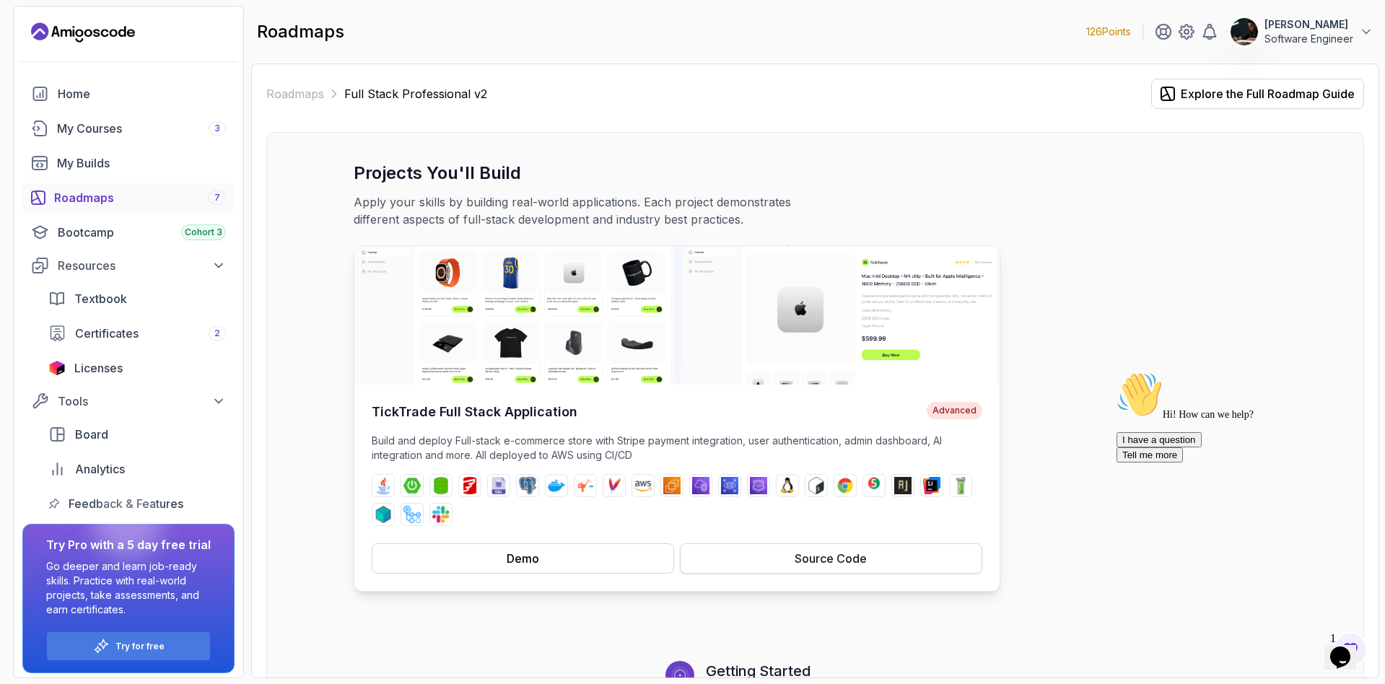
click at [833, 561] on div "Source Code" at bounding box center [831, 558] width 72 height 17
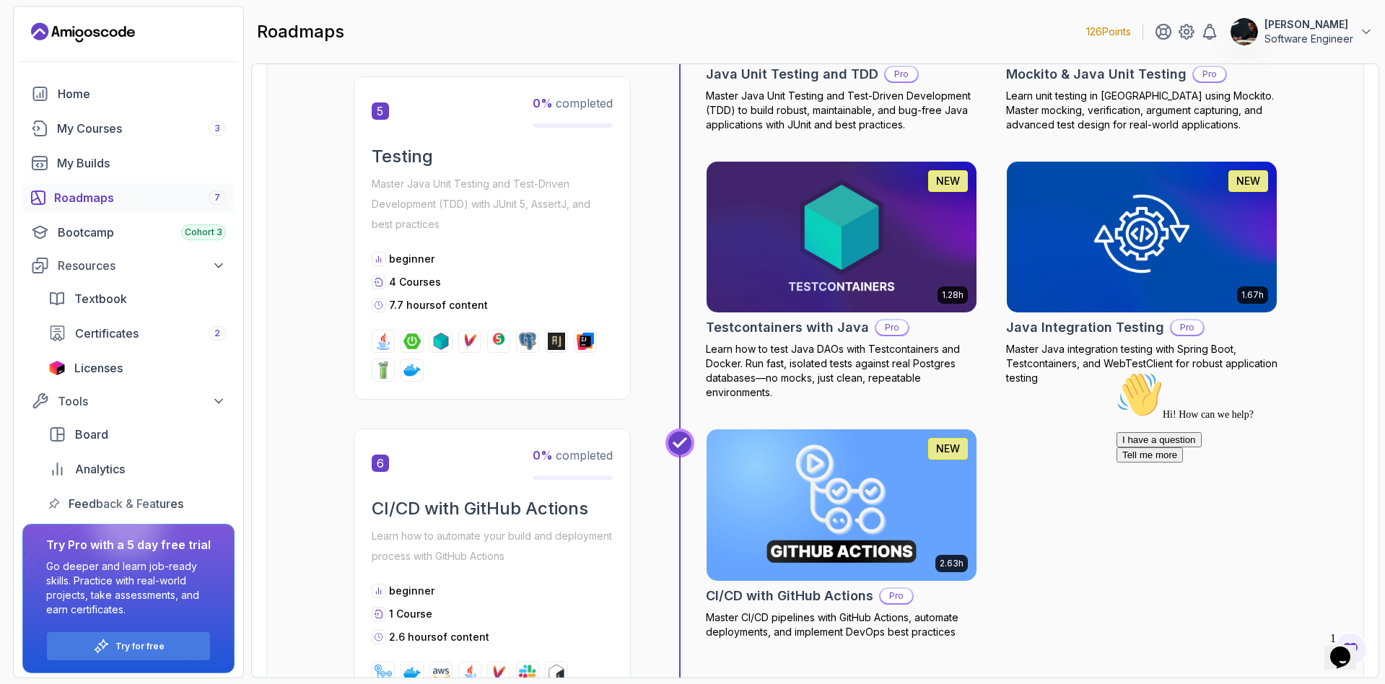
scroll to position [2381, 0]
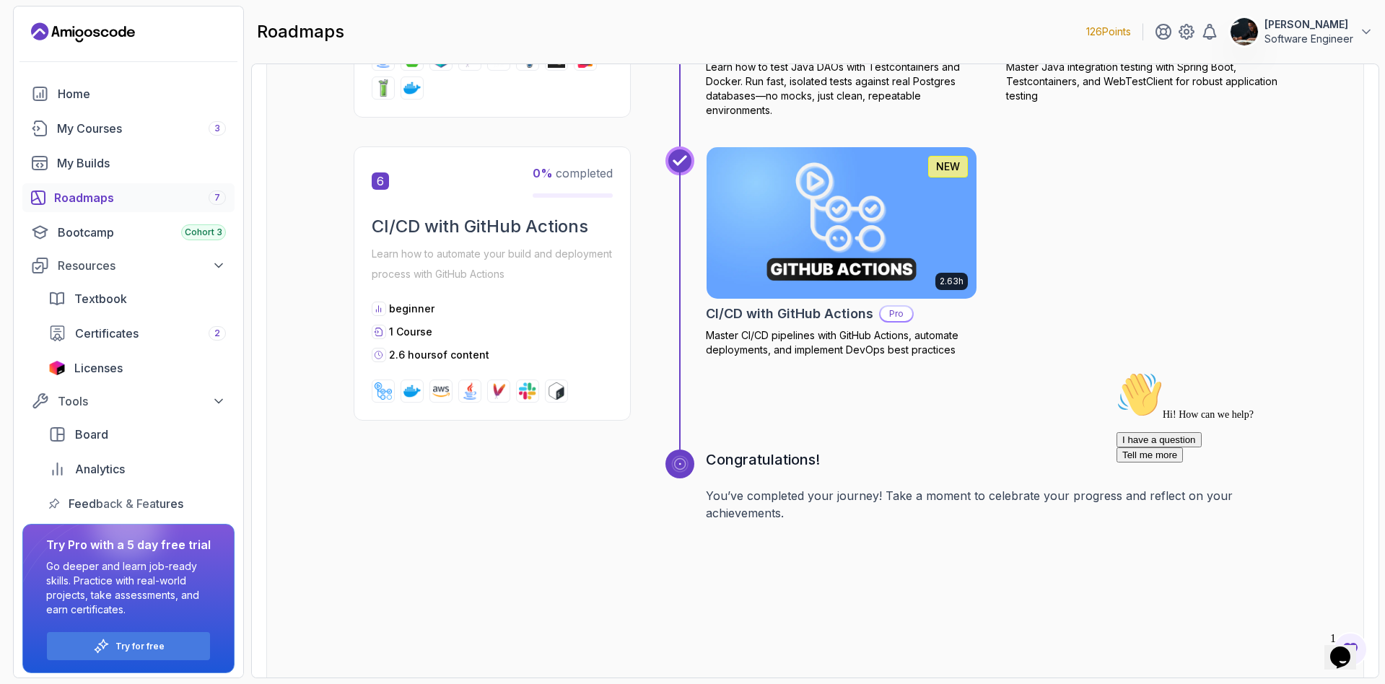
click at [1116, 372] on icon "Chat attention grabber" at bounding box center [1116, 372] width 0 height 0
click at [1301, 647] on icon "Close" at bounding box center [1301, 653] width 0 height 12
click at [1352, 653] on icon "Opens Chat This icon Opens the chat window." at bounding box center [1340, 657] width 23 height 23
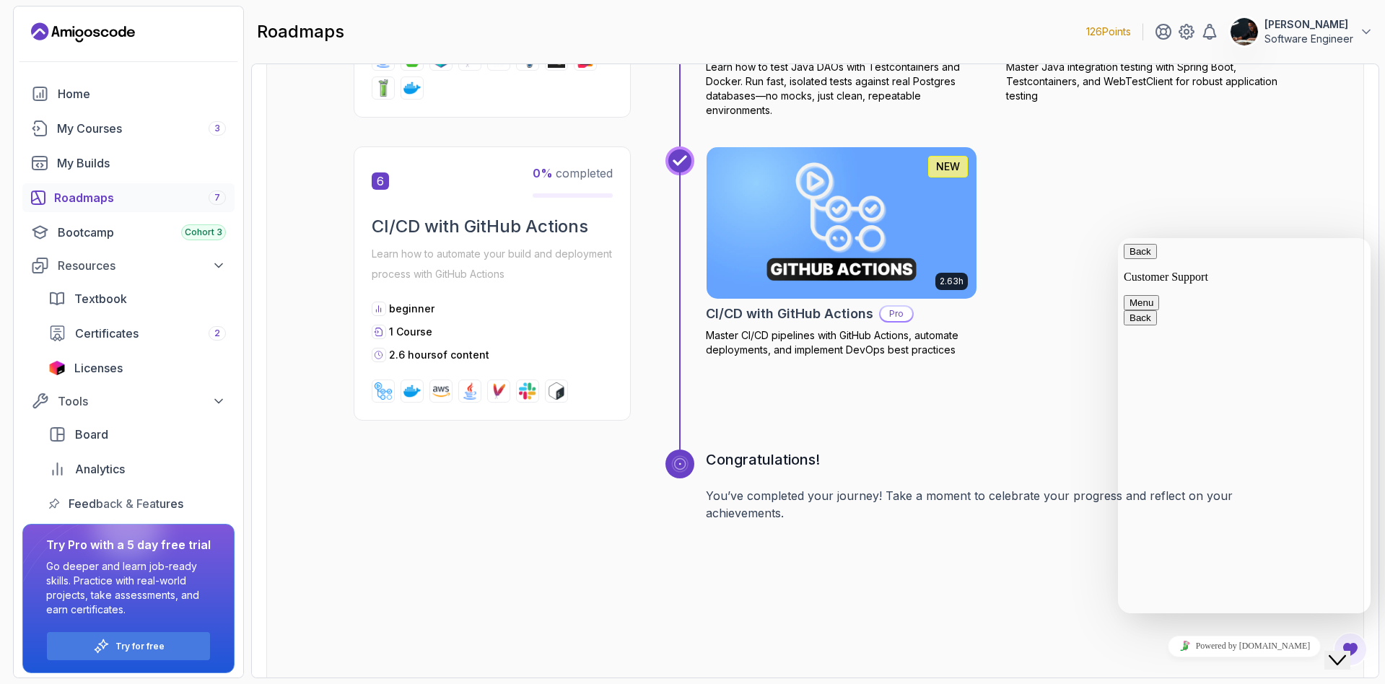
click at [1088, 642] on div "Congratulations! You’ve completed your journey! Take a moment to celebrate your…" at bounding box center [992, 576] width 572 height 253
click at [1334, 652] on div "Close Chat This icon closes the chat window." at bounding box center [1337, 660] width 17 height 17
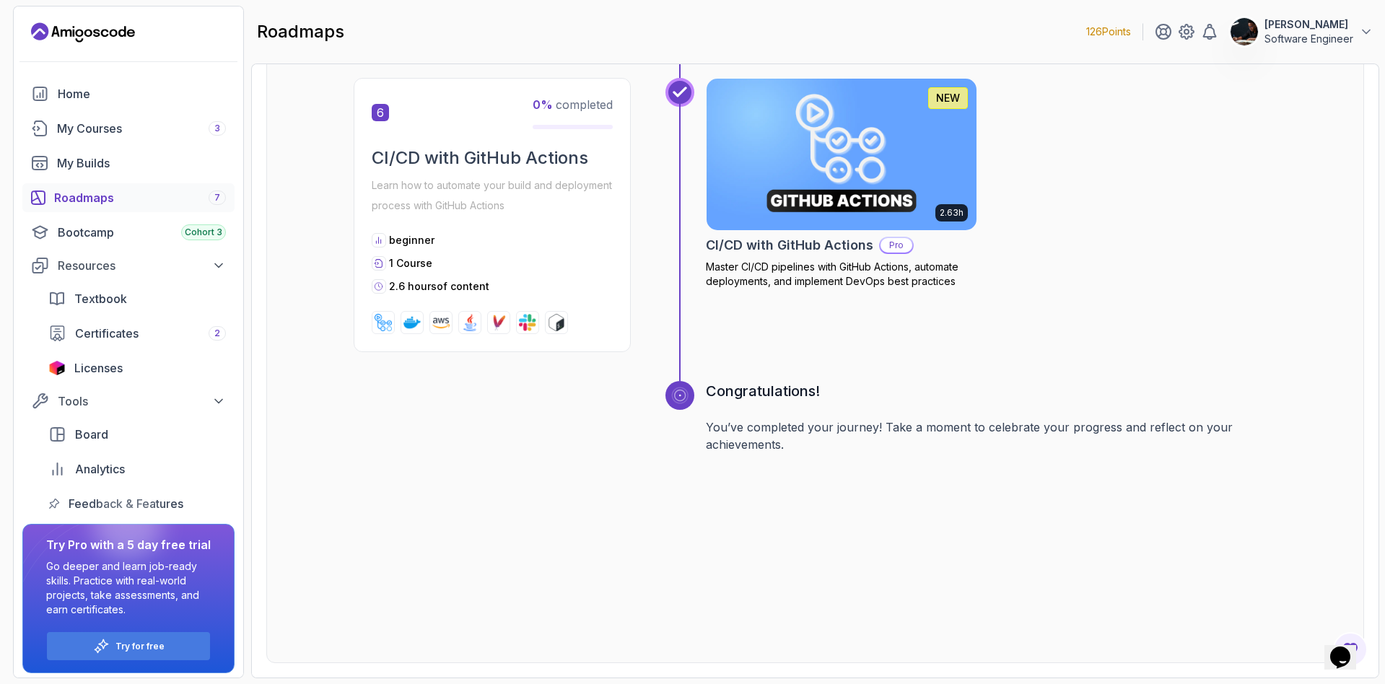
scroll to position [2143, 0]
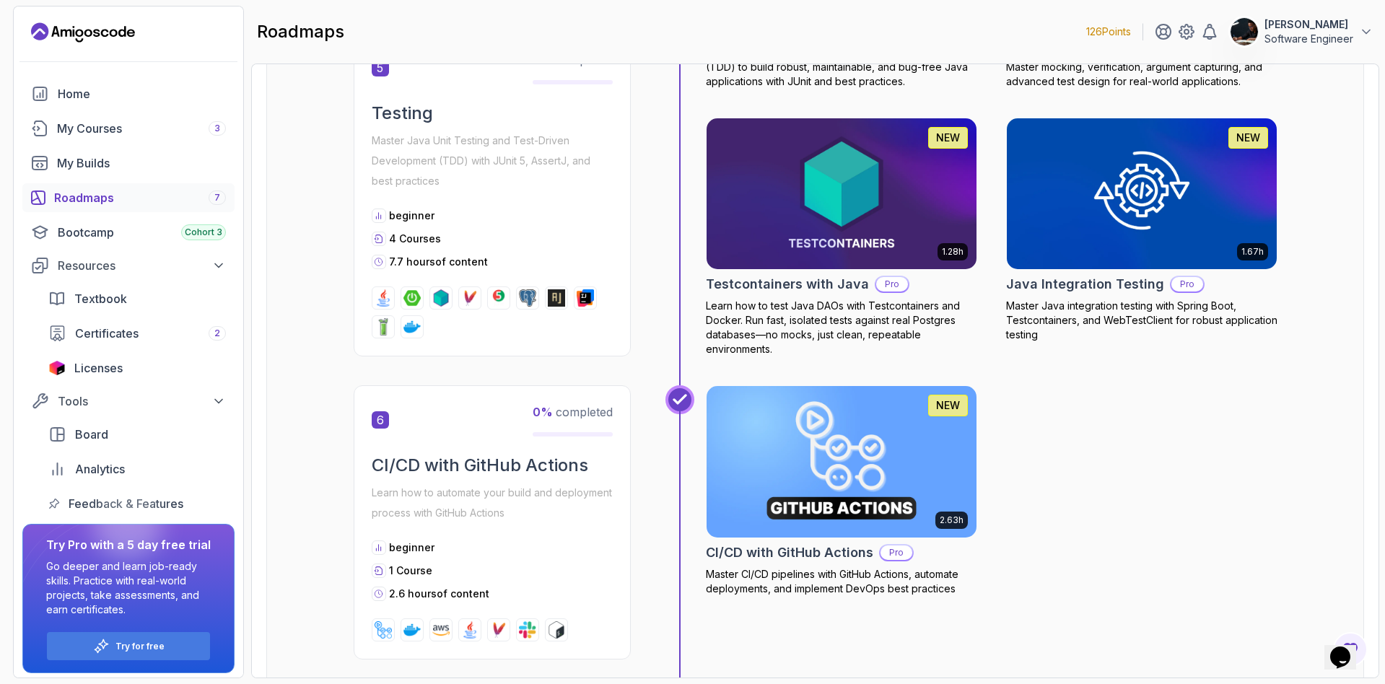
click at [411, 422] on div "6 0 % completed" at bounding box center [492, 419] width 241 height 33
click at [437, 465] on h2 "CI/CD with GitHub Actions" at bounding box center [492, 465] width 241 height 23
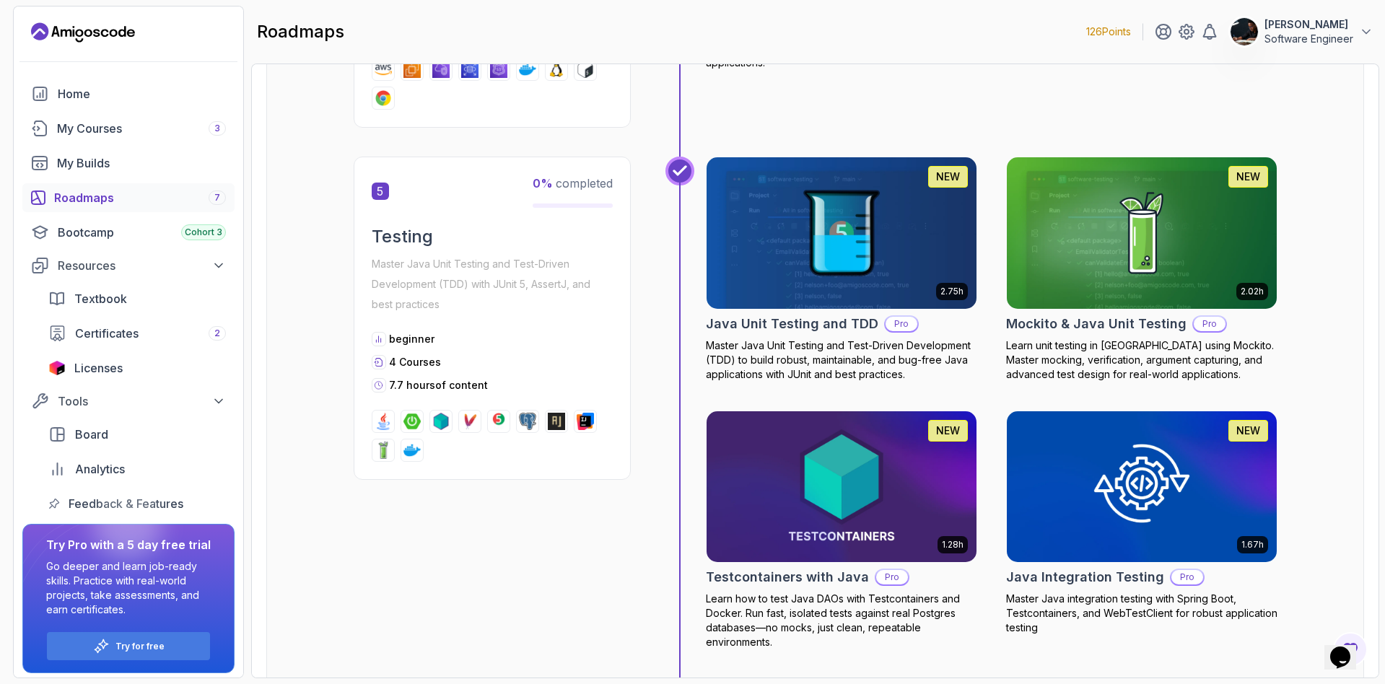
click at [458, 271] on p "Master Java Unit Testing and Test-Driven Development (TDD) with JUnit 5, Assert…" at bounding box center [492, 284] width 241 height 61
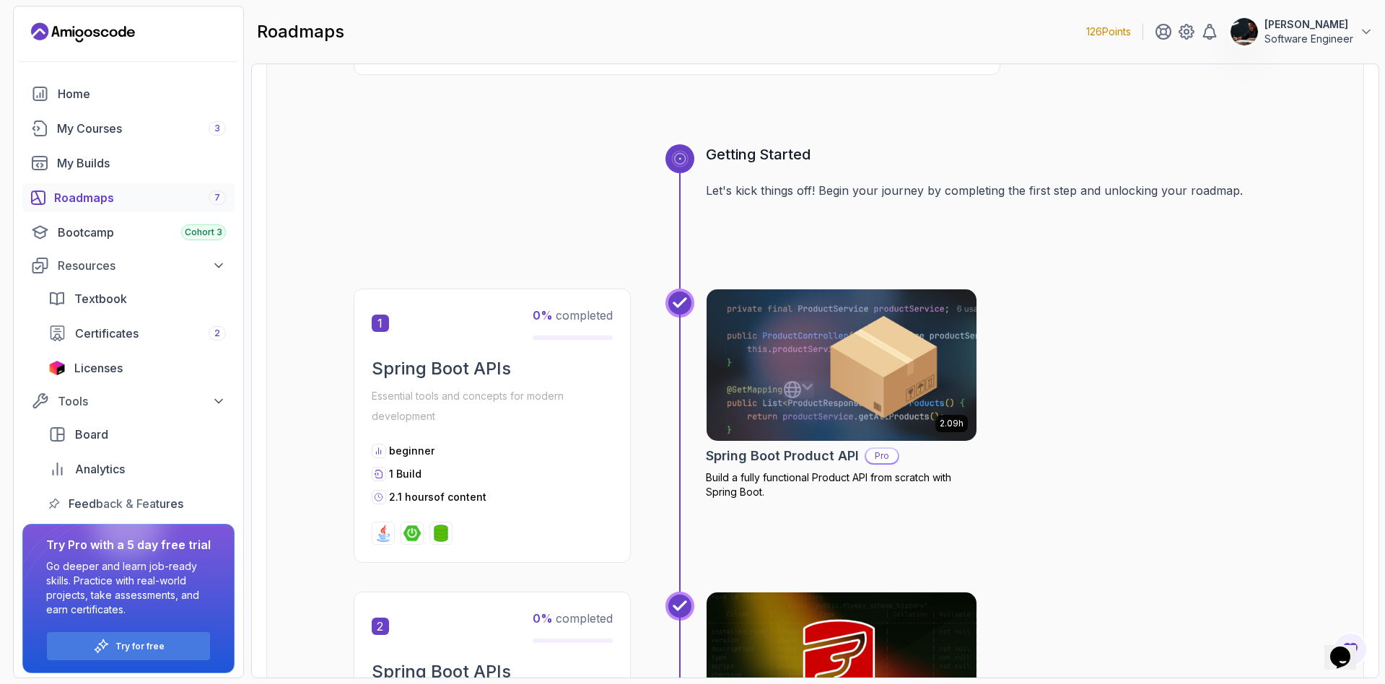
scroll to position [0, 0]
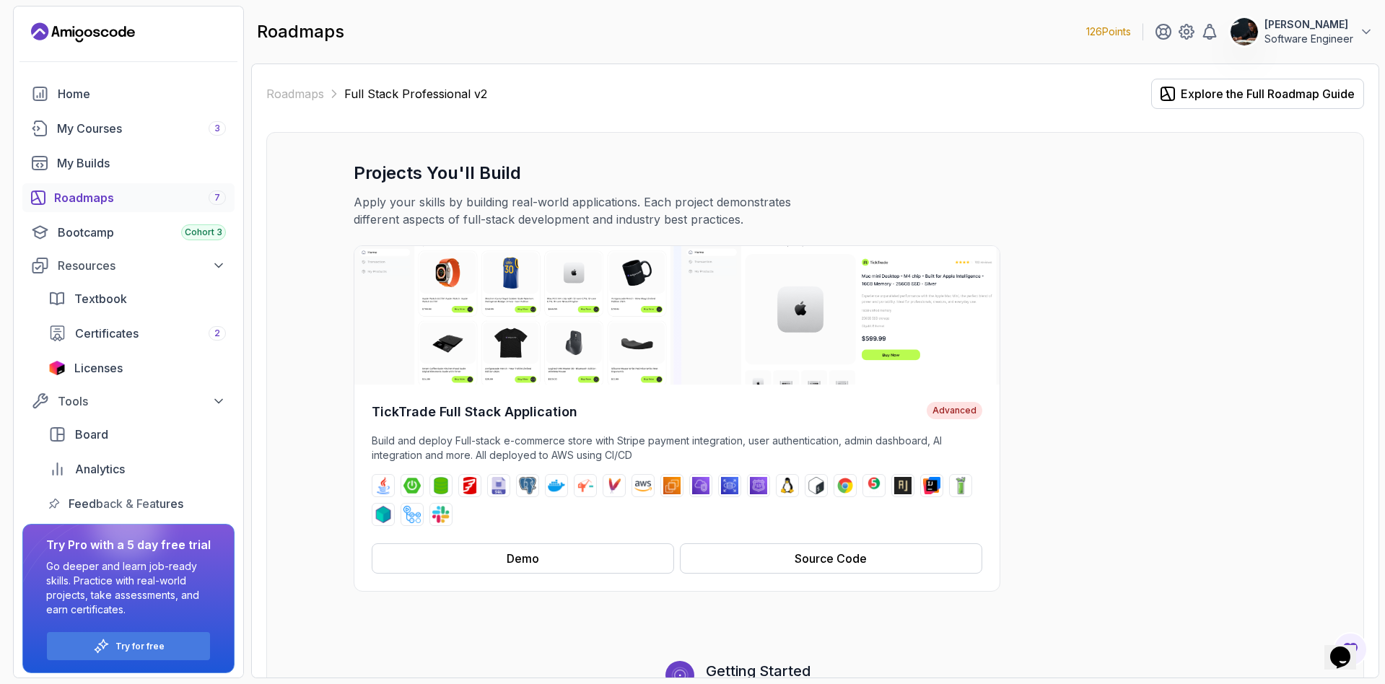
click at [1085, 352] on div "TickTrade Full Stack Application Advanced Build and deploy Full-stack e-commerc…" at bounding box center [816, 418] width 924 height 346
click at [568, 561] on button "Demo" at bounding box center [523, 558] width 302 height 30
click at [1284, 99] on div "Explore the Full Roadmap Guide" at bounding box center [1268, 93] width 174 height 17
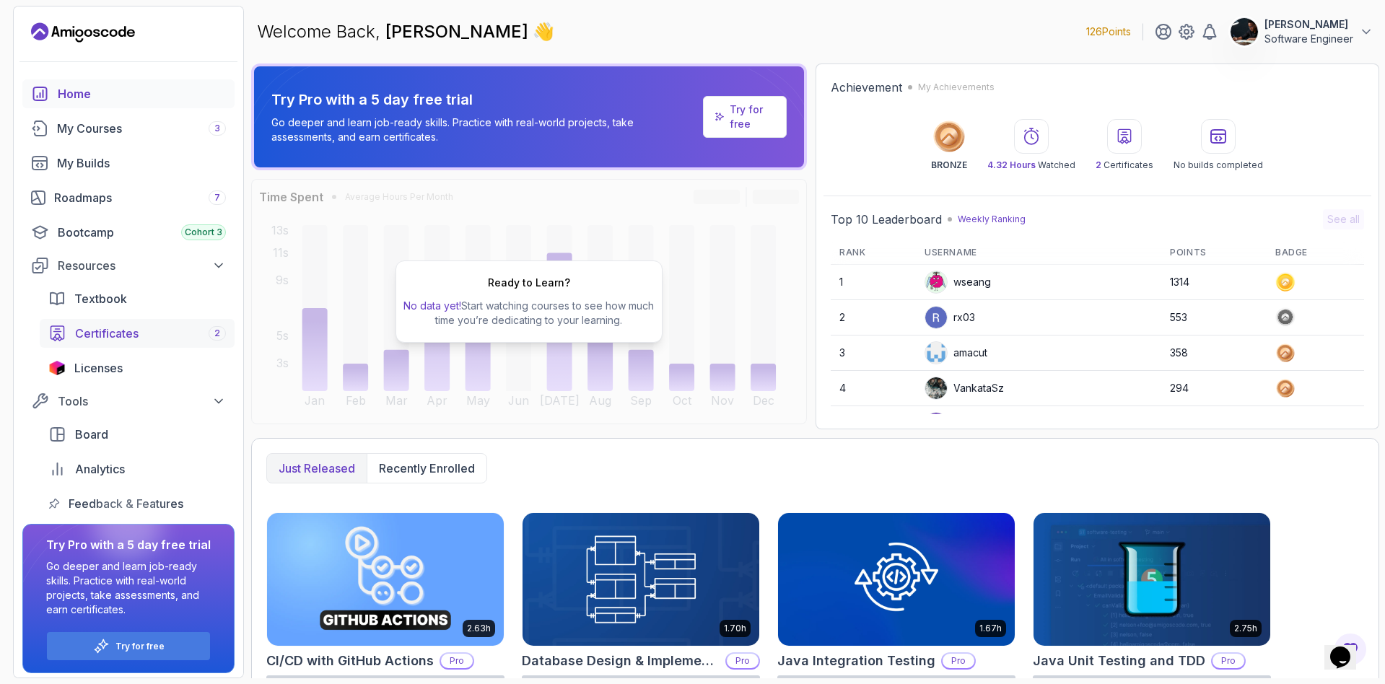
click at [158, 338] on div "Certificates 2" at bounding box center [150, 333] width 151 height 17
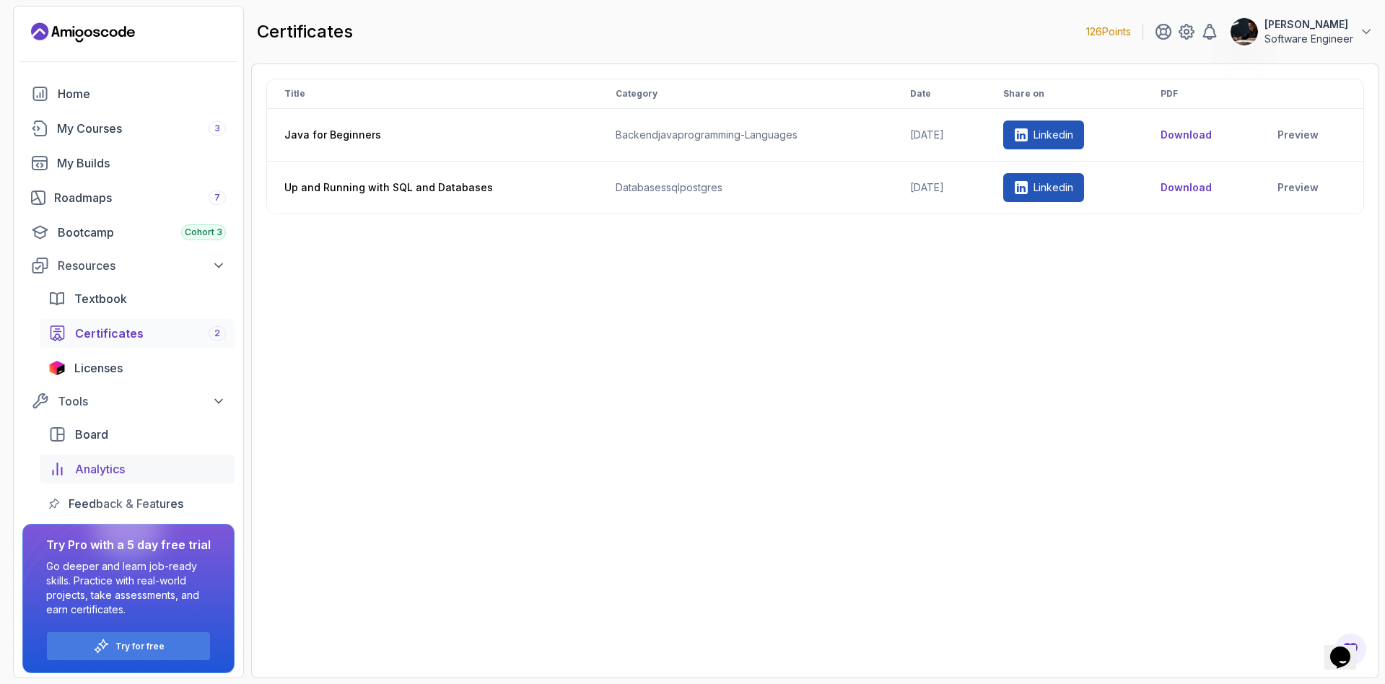
click at [107, 471] on span "Analytics" at bounding box center [100, 468] width 50 height 17
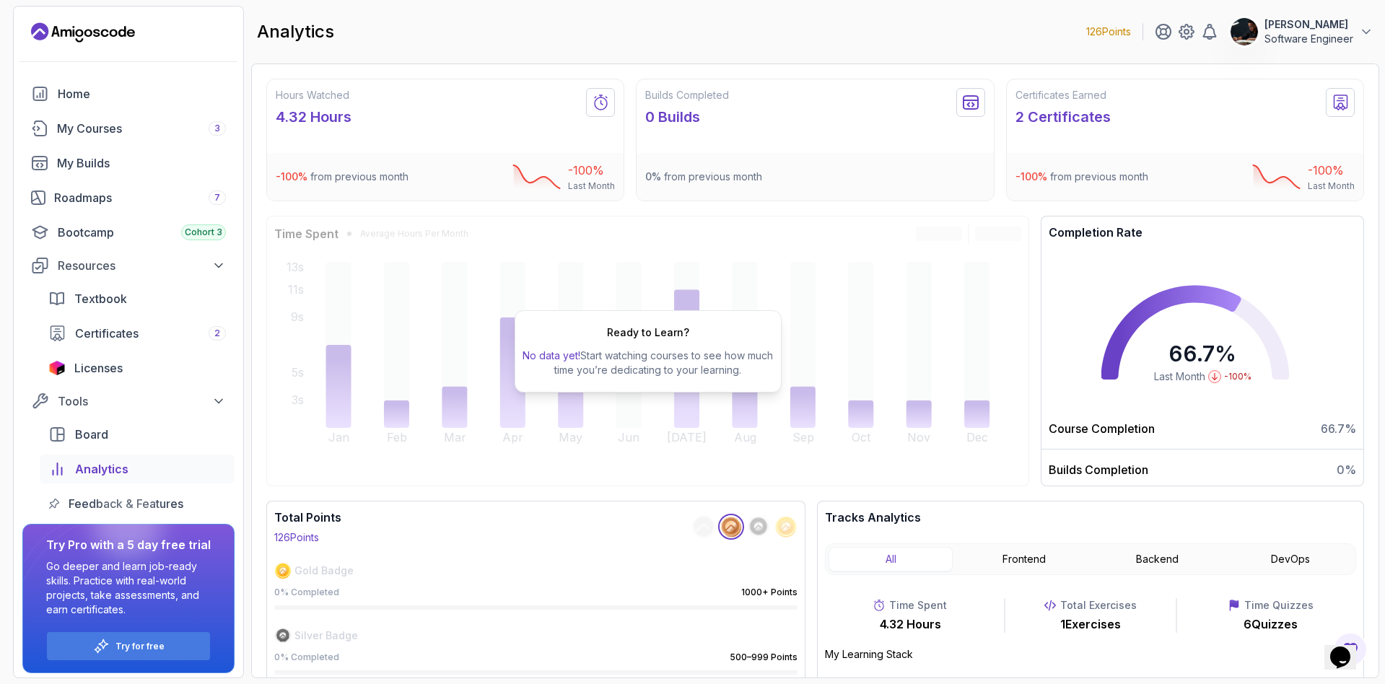
scroll to position [70, 0]
